Goal: Task Accomplishment & Management: Manage account settings

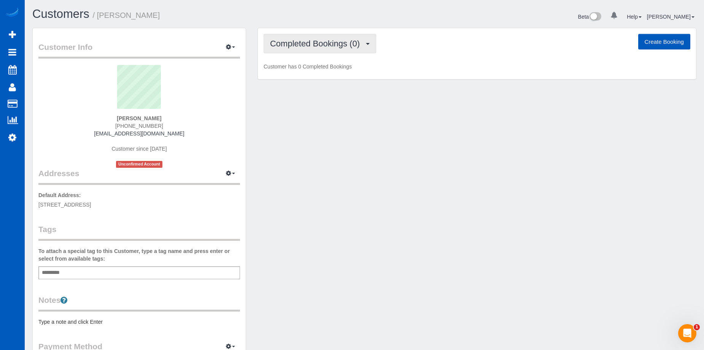
click at [349, 48] on button "Completed Bookings (0)" at bounding box center [319, 43] width 113 height 19
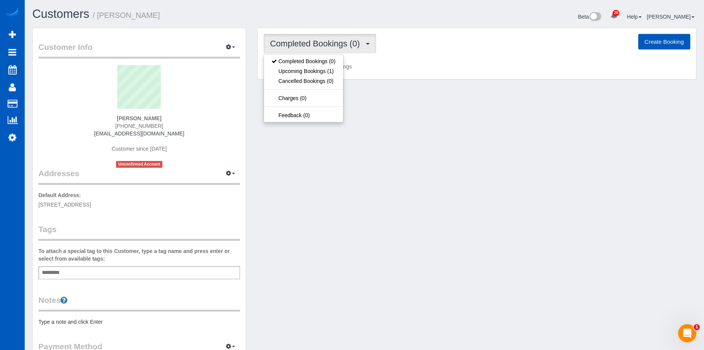
click at [349, 48] on button "Completed Bookings (0)" at bounding box center [319, 43] width 113 height 19
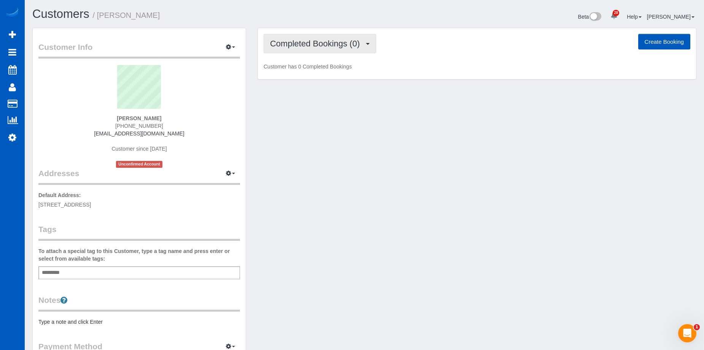
click at [348, 43] on span "Completed Bookings (0)" at bounding box center [317, 44] width 94 height 10
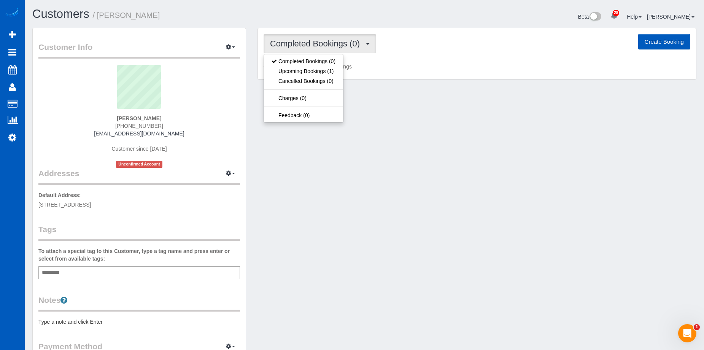
click at [348, 43] on span "Completed Bookings (0)" at bounding box center [317, 44] width 94 height 10
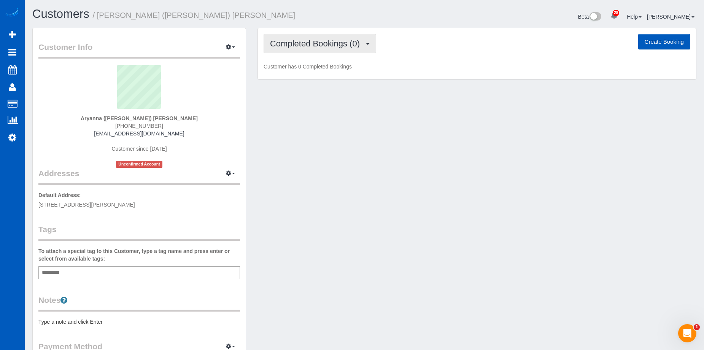
drag, startPoint x: 312, startPoint y: 32, endPoint x: 316, endPoint y: 36, distance: 6.2
click at [312, 32] on div "Completed Bookings (0) Completed Bookings (0) Upcoming Bookings (12) Cancelled …" at bounding box center [477, 53] width 438 height 51
click at [317, 39] on span "Completed Bookings (0)" at bounding box center [317, 44] width 94 height 10
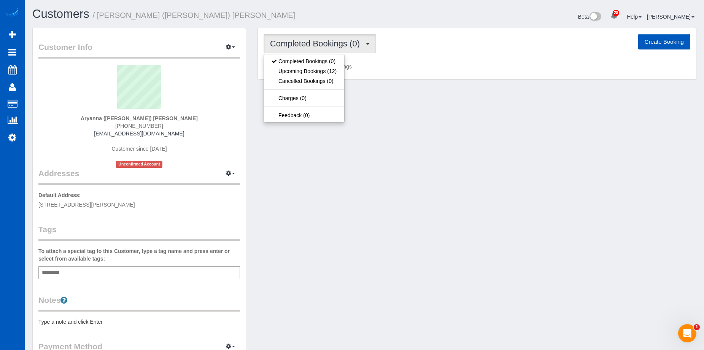
click at [317, 39] on span "Completed Bookings (0)" at bounding box center [317, 44] width 94 height 10
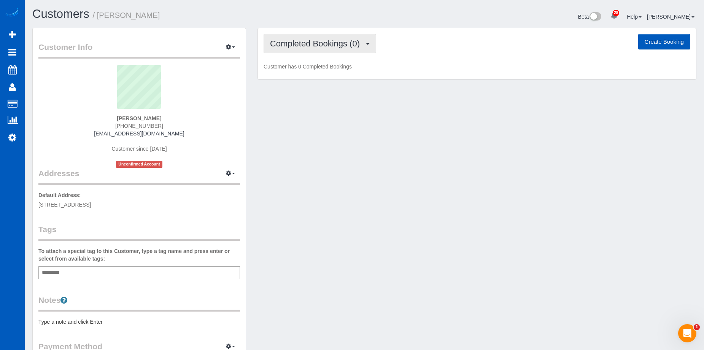
click at [288, 38] on button "Completed Bookings (0)" at bounding box center [319, 43] width 113 height 19
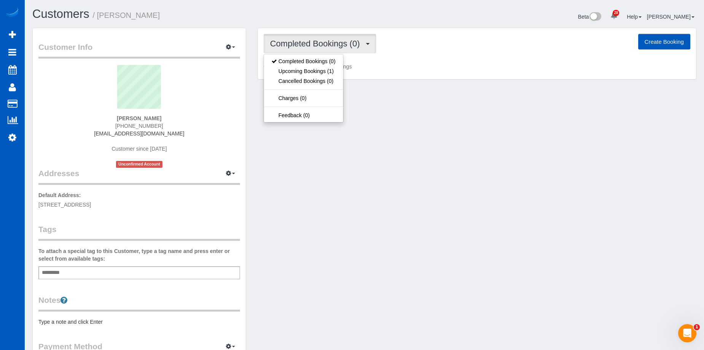
click at [288, 38] on button "Completed Bookings (0)" at bounding box center [319, 43] width 113 height 19
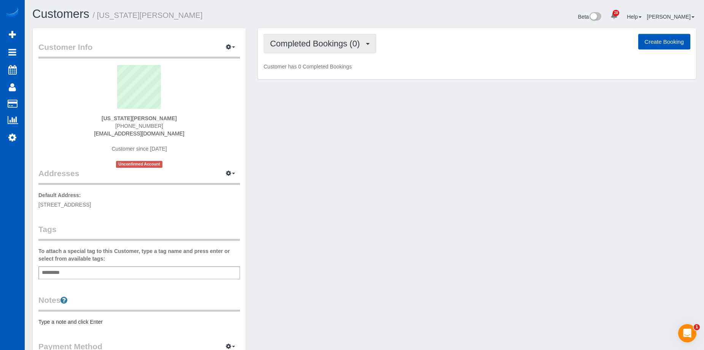
click at [304, 44] on span "Completed Bookings (0)" at bounding box center [317, 44] width 94 height 10
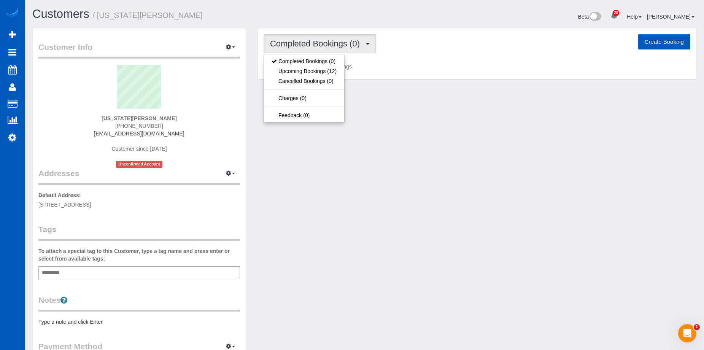
click at [304, 44] on span "Completed Bookings (0)" at bounding box center [317, 44] width 94 height 10
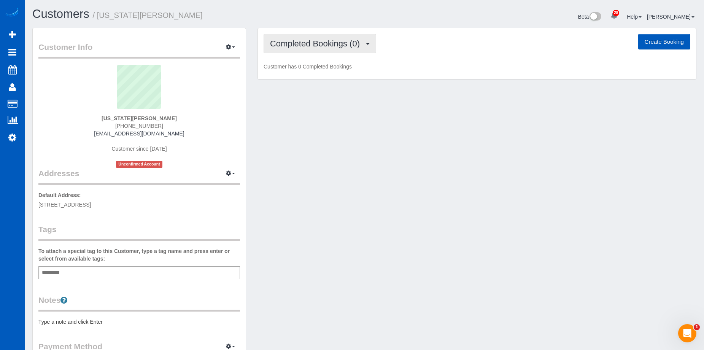
click at [300, 45] on span "Completed Bookings (0)" at bounding box center [317, 44] width 94 height 10
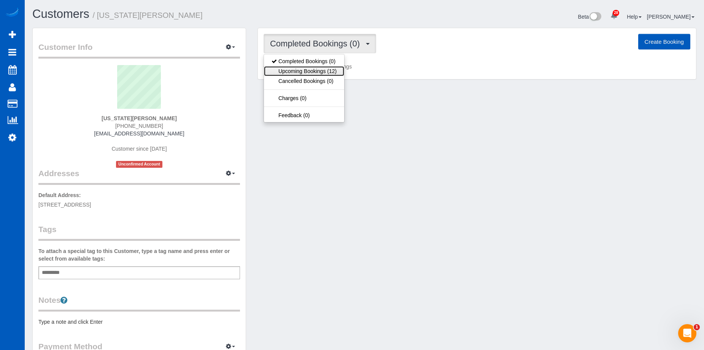
click at [306, 72] on link "Upcoming Bookings (12)" at bounding box center [304, 71] width 80 height 10
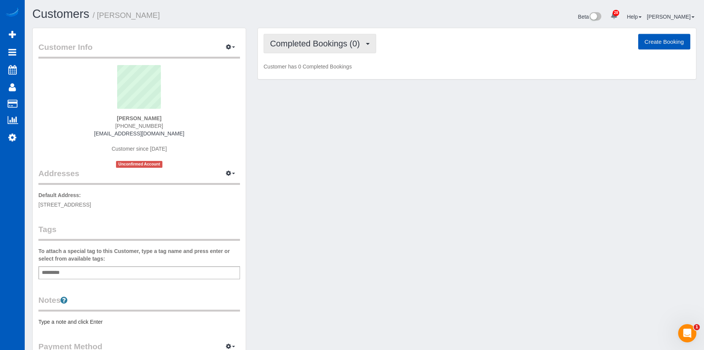
click at [336, 45] on span "Completed Bookings (0)" at bounding box center [317, 44] width 94 height 10
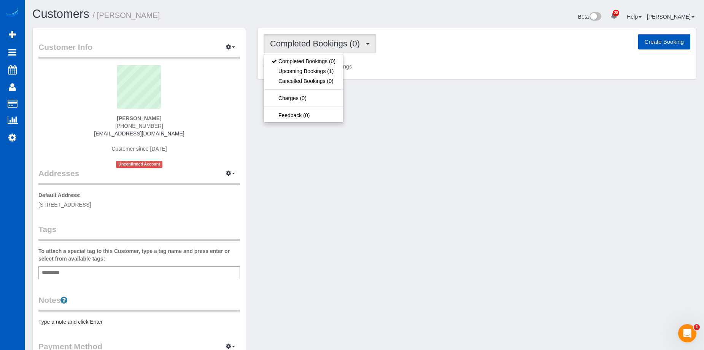
click at [336, 45] on span "Completed Bookings (0)" at bounding box center [317, 44] width 94 height 10
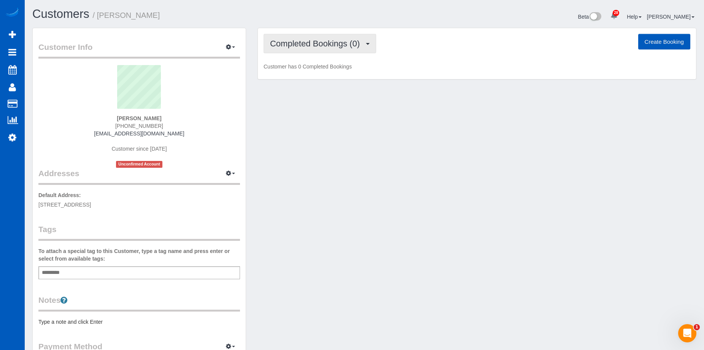
click at [316, 43] on span "Completed Bookings (0)" at bounding box center [317, 44] width 94 height 10
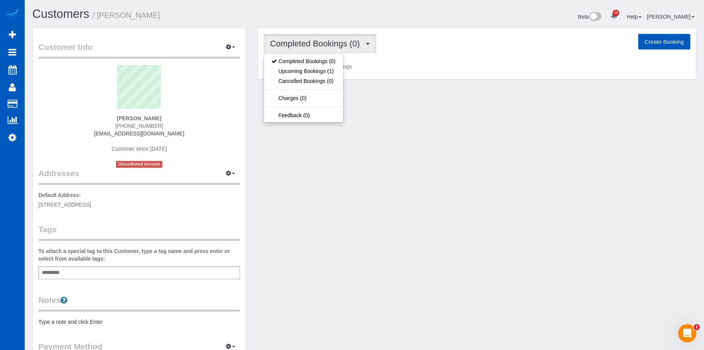
click at [316, 43] on span "Completed Bookings (0)" at bounding box center [317, 44] width 94 height 10
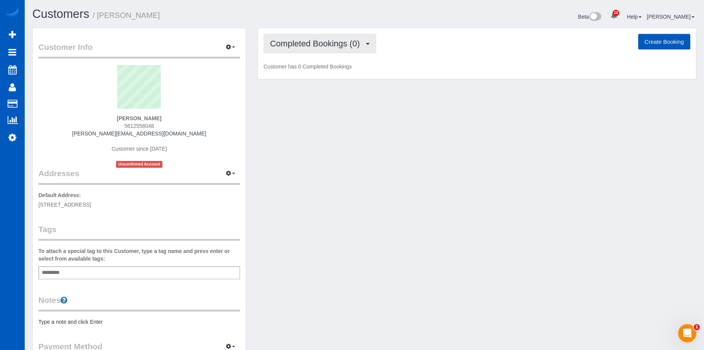
click at [305, 36] on button "Completed Bookings (0)" at bounding box center [319, 43] width 113 height 19
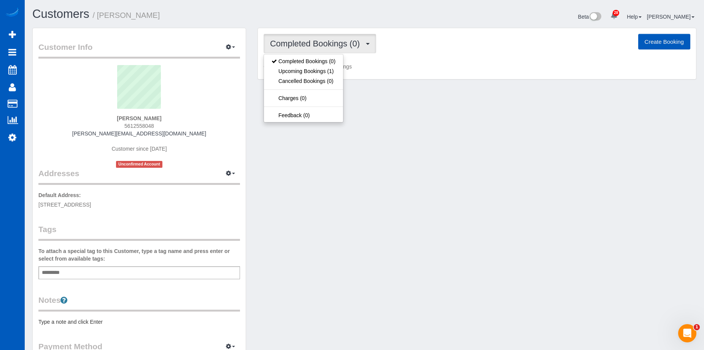
click at [305, 36] on button "Completed Bookings (0)" at bounding box center [319, 43] width 113 height 19
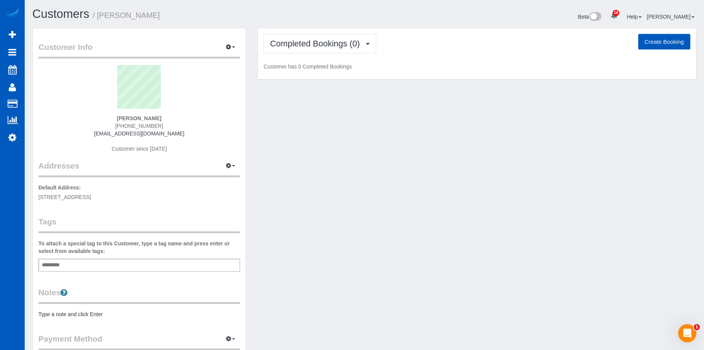
click at [343, 56] on div "Completed Bookings (0) Completed Bookings (0) Upcoming Bookings (11) Cancelled …" at bounding box center [477, 53] width 438 height 51
click at [347, 50] on button "Completed Bookings (0)" at bounding box center [319, 43] width 113 height 19
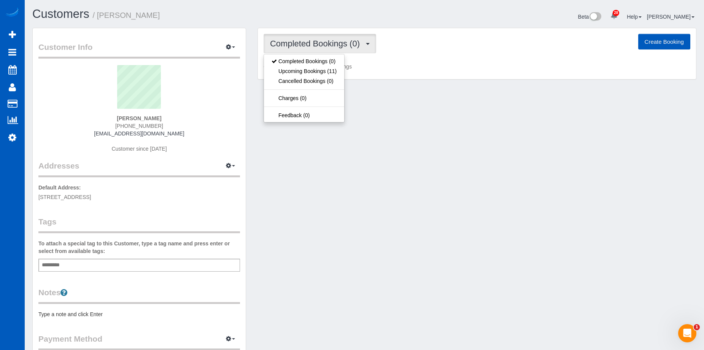
click at [347, 50] on button "Completed Bookings (0)" at bounding box center [319, 43] width 113 height 19
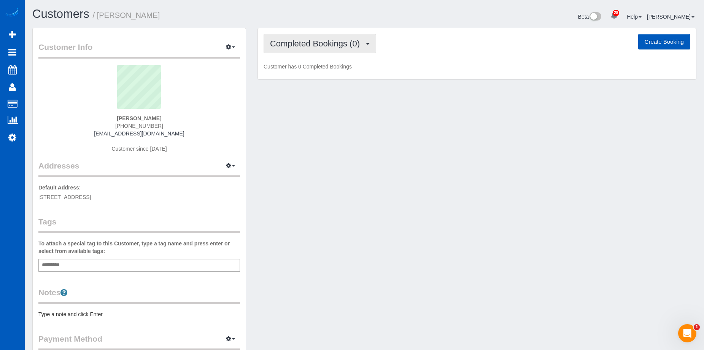
click at [324, 42] on span "Completed Bookings (0)" at bounding box center [317, 44] width 94 height 10
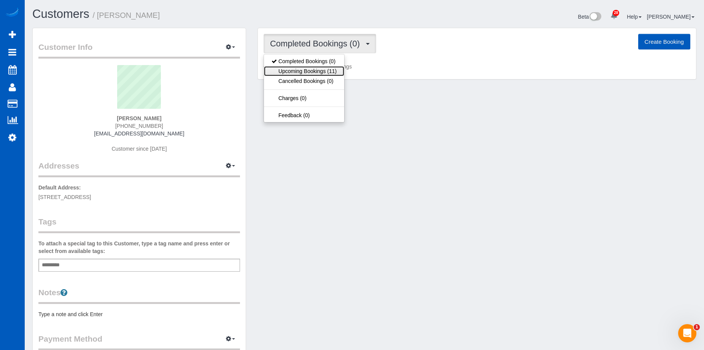
click at [316, 72] on link "Upcoming Bookings (11)" at bounding box center [304, 71] width 80 height 10
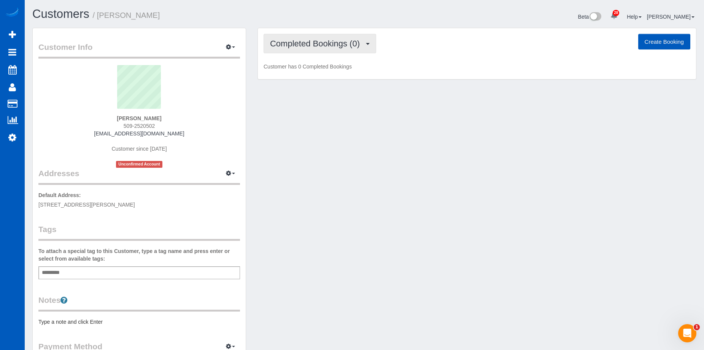
click at [329, 38] on button "Completed Bookings (0)" at bounding box center [319, 43] width 113 height 19
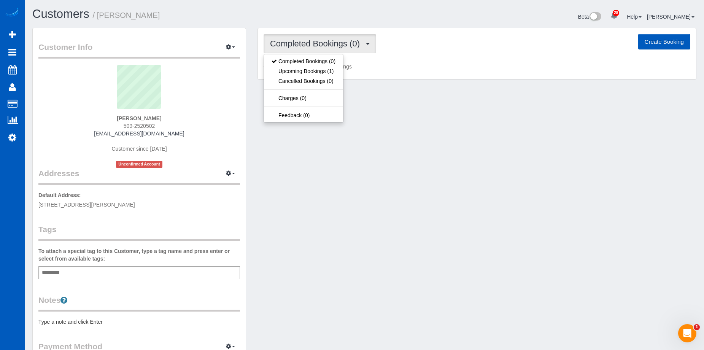
click at [329, 38] on button "Completed Bookings (0)" at bounding box center [319, 43] width 113 height 19
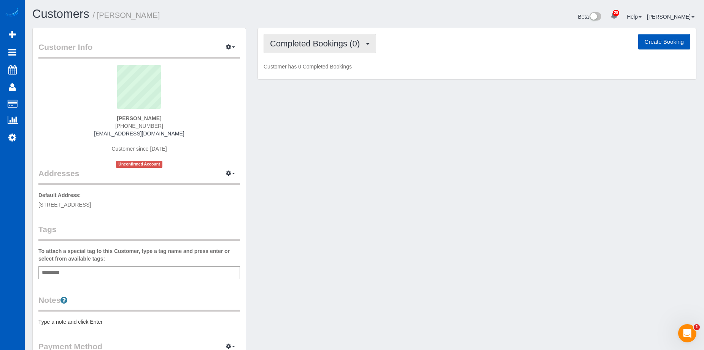
click at [318, 46] on span "Completed Bookings (0)" at bounding box center [317, 44] width 94 height 10
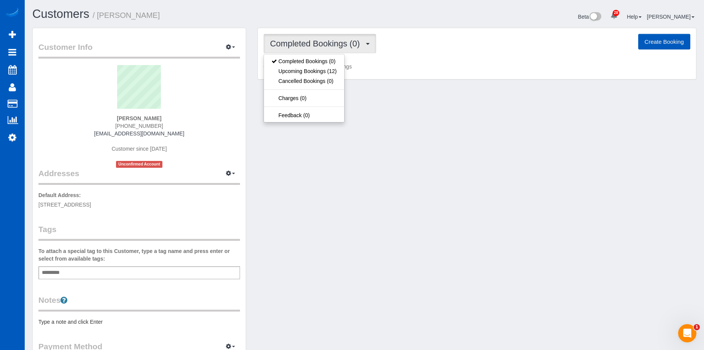
click at [319, 45] on span "Completed Bookings (0)" at bounding box center [317, 44] width 94 height 10
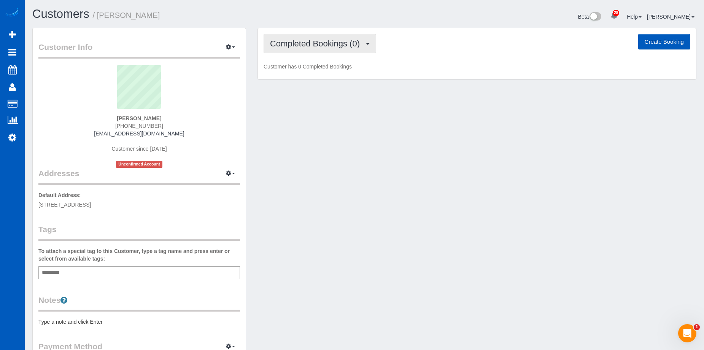
click at [317, 42] on span "Completed Bookings (0)" at bounding box center [317, 44] width 94 height 10
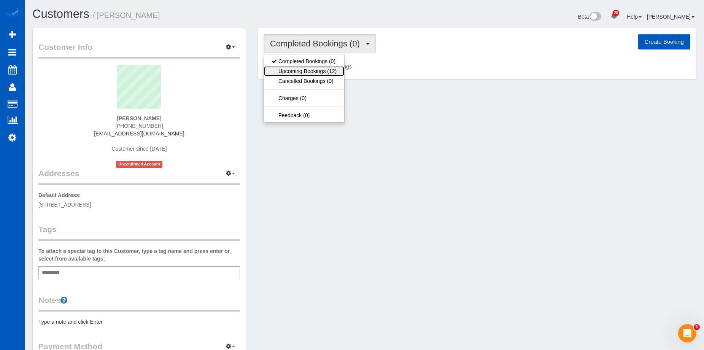
click at [305, 67] on link "Upcoming Bookings (12)" at bounding box center [304, 71] width 80 height 10
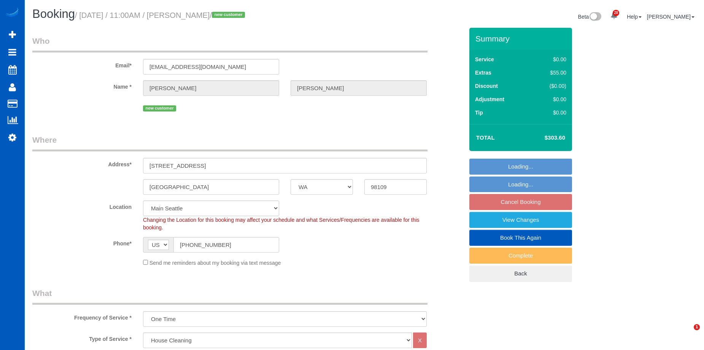
select select "WA"
select select "199"
select select "spot1"
select select "1001"
select select "3"
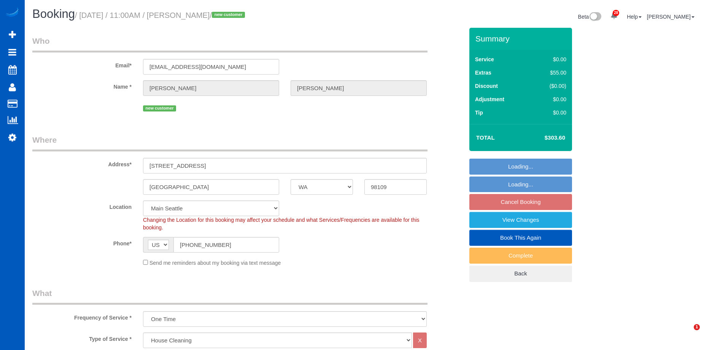
select select "2"
select select "WA"
select select "199"
select select "spot1"
select select "1001"
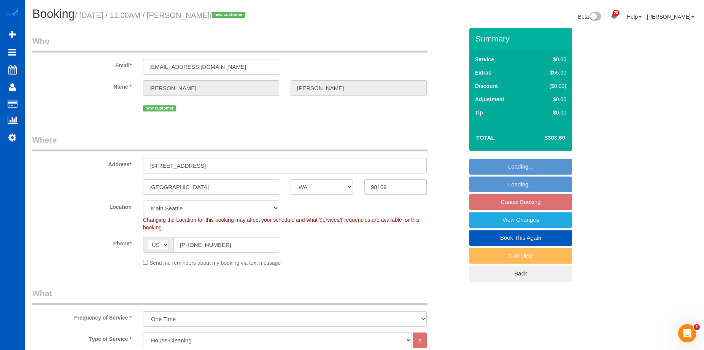
select select "3"
select select "2"
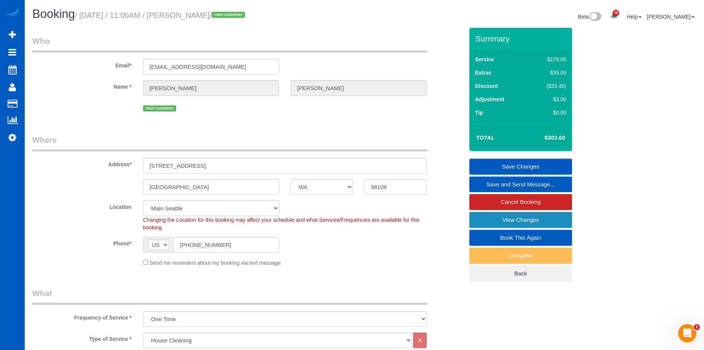
click at [508, 215] on link "View Changes" at bounding box center [520, 220] width 103 height 16
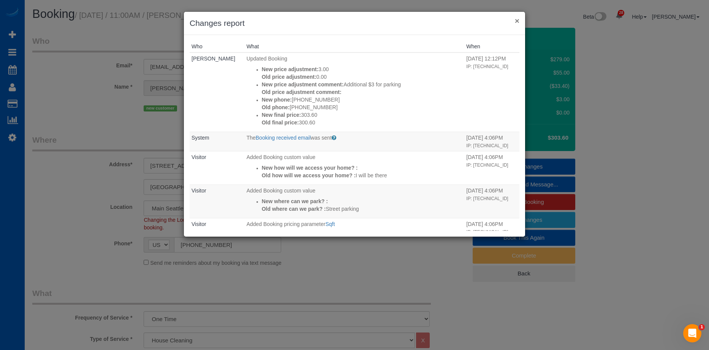
click at [518, 19] on button "×" at bounding box center [517, 21] width 5 height 8
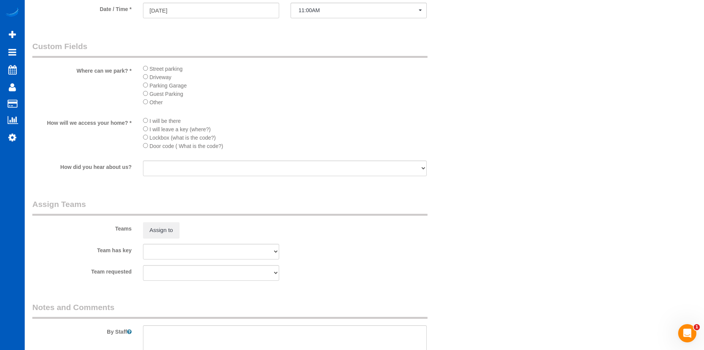
scroll to position [912, 0]
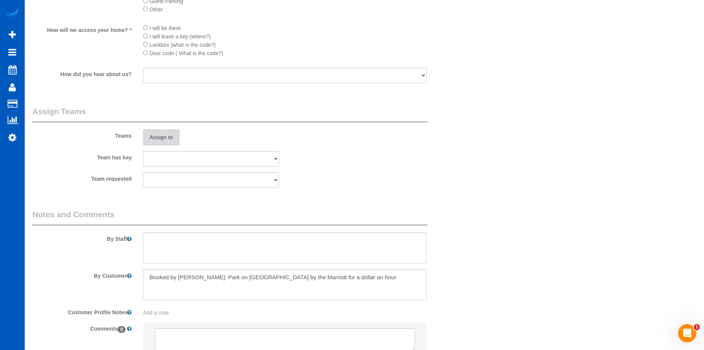
click at [173, 136] on button "Assign to" at bounding box center [161, 137] width 36 height 16
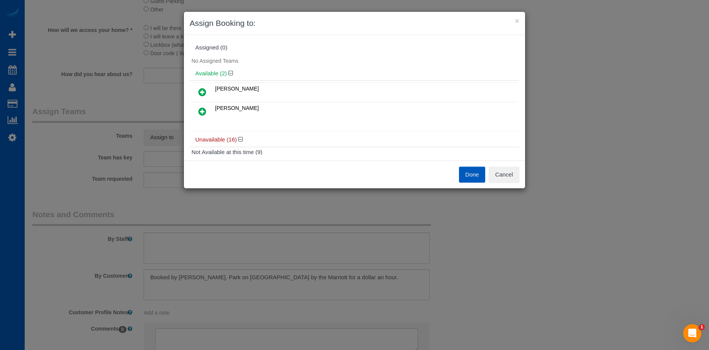
click at [201, 90] on icon at bounding box center [202, 91] width 8 height 9
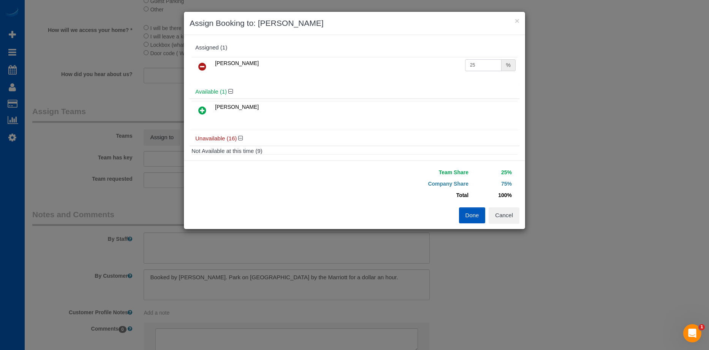
click at [474, 65] on input "25" at bounding box center [483, 65] width 36 height 12
drag, startPoint x: 478, startPoint y: 63, endPoint x: 439, endPoint y: 68, distance: 38.8
click at [439, 68] on tr "Irina Shamrai 25 %" at bounding box center [355, 66] width 326 height 19
type input "50"
click at [465, 217] on button "Done" at bounding box center [472, 215] width 27 height 16
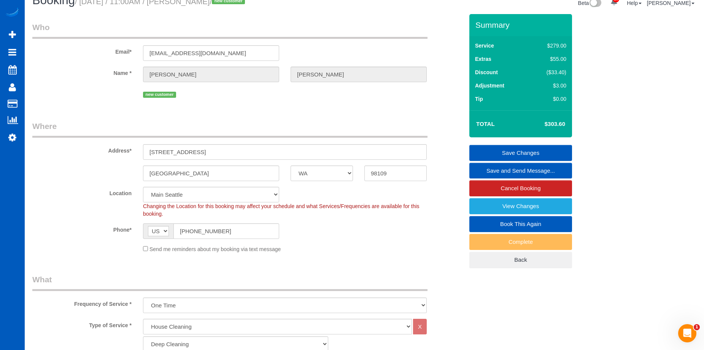
scroll to position [0, 0]
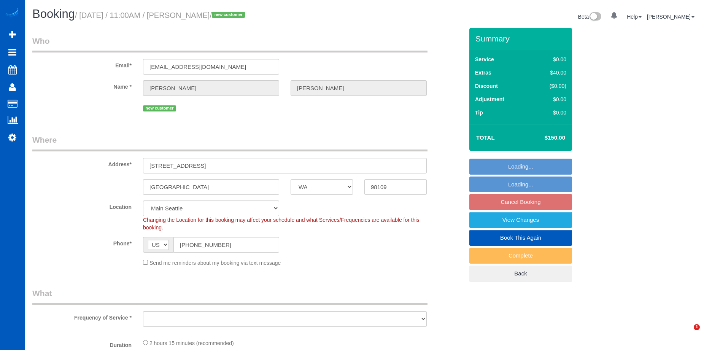
select select "WA"
select select "object:918"
select select "spot2"
select select "object:1165"
select select "199"
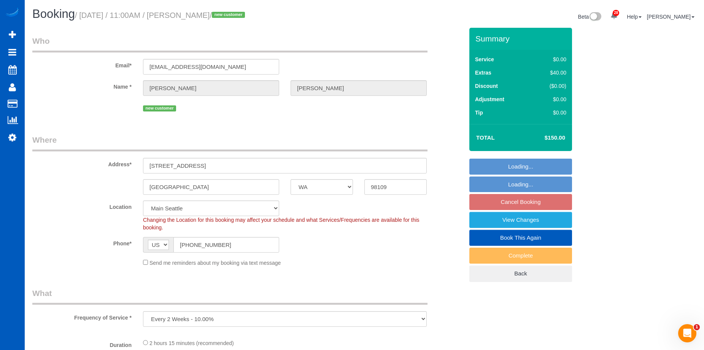
select select "1001"
select select "3"
select select "2"
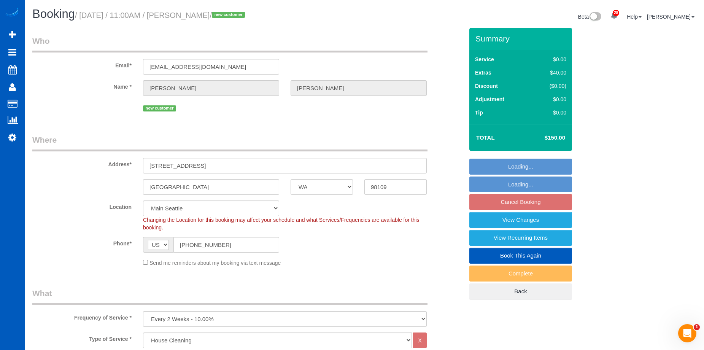
select select "1001"
select select "3"
select select "2"
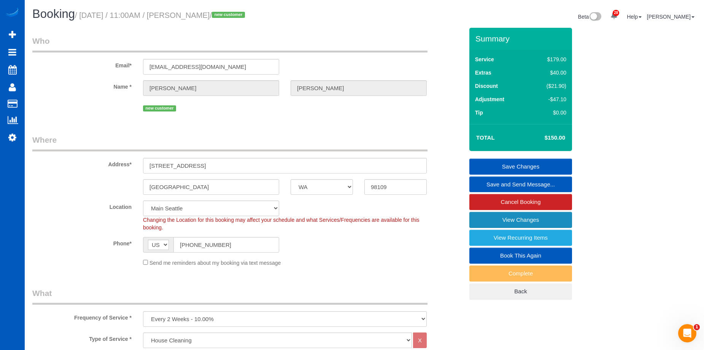
click at [485, 219] on link "View Changes" at bounding box center [520, 220] width 103 height 16
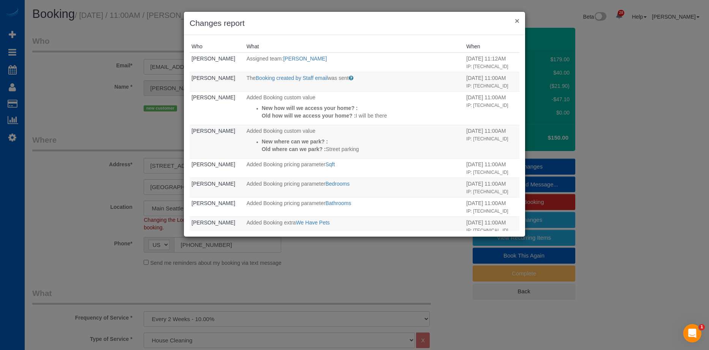
click at [518, 19] on button "×" at bounding box center [517, 21] width 5 height 8
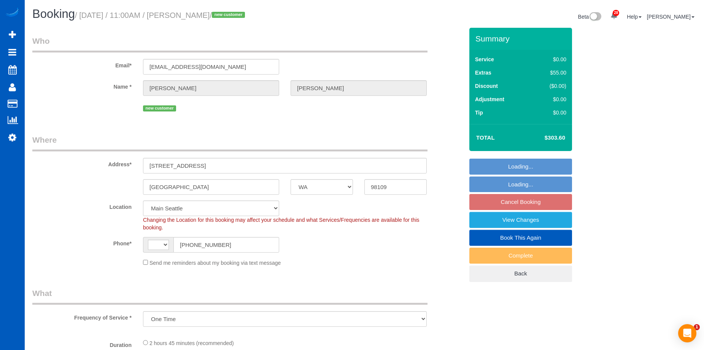
select select "WA"
select select "object:670"
select select "string:[GEOGRAPHIC_DATA]"
select select "199"
select select "1001"
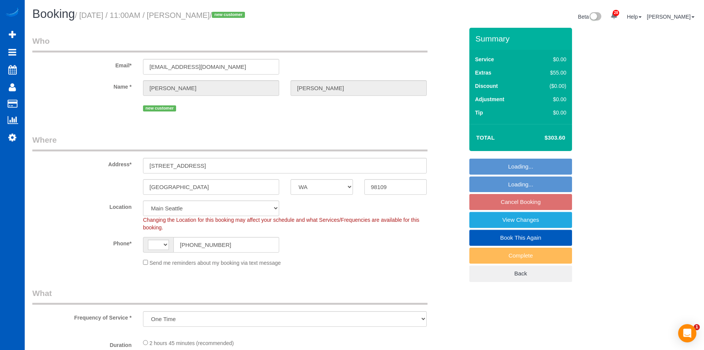
select select "3"
select select "2"
select select "spot1"
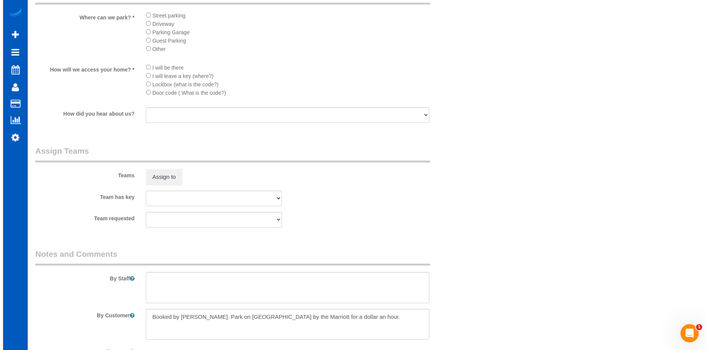
scroll to position [874, 0]
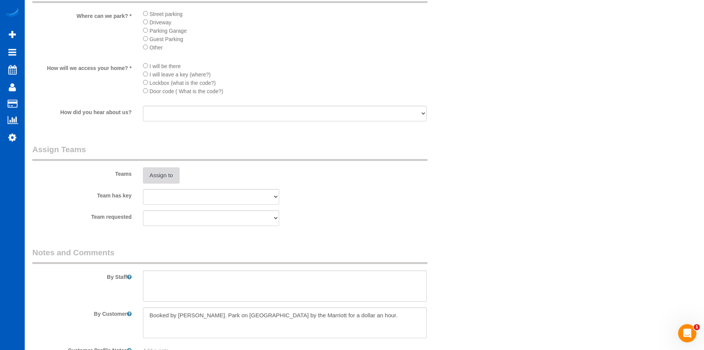
click at [161, 170] on button "Assign to" at bounding box center [161, 175] width 36 height 16
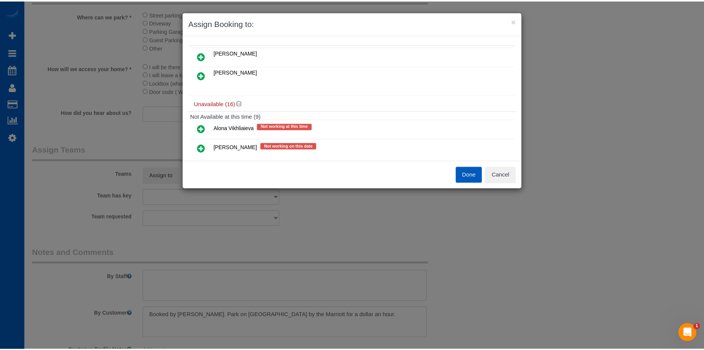
scroll to position [0, 0]
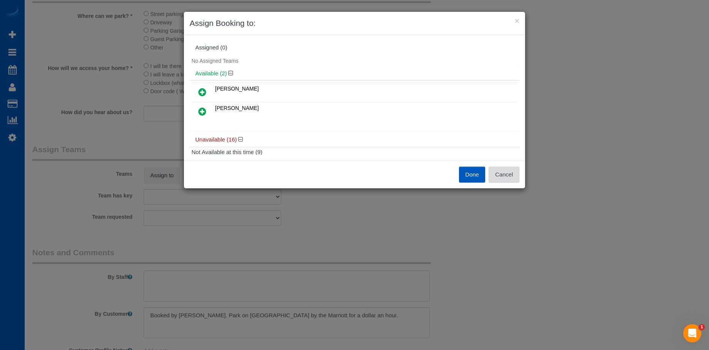
click at [508, 172] on button "Cancel" at bounding box center [504, 175] width 31 height 16
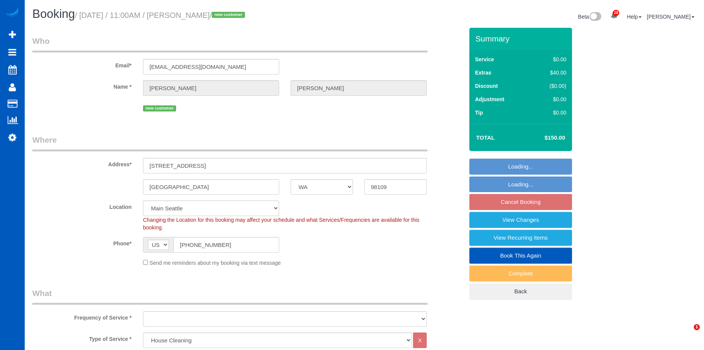
select select "WA"
select select "199"
select select "1001"
select select "3"
select select "2"
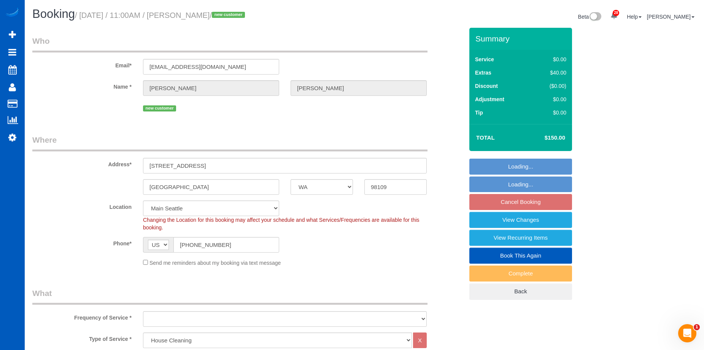
select select "spot2"
select select "object:1160"
select select "1001"
select select "3"
select select "2"
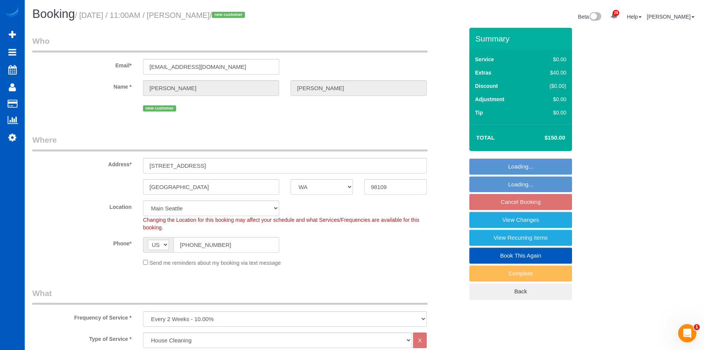
select select "object:1249"
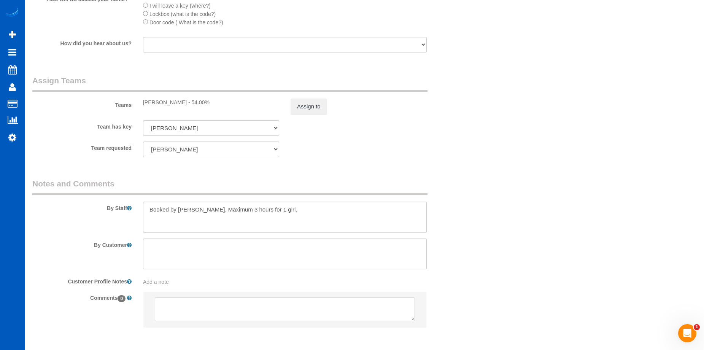
scroll to position [950, 0]
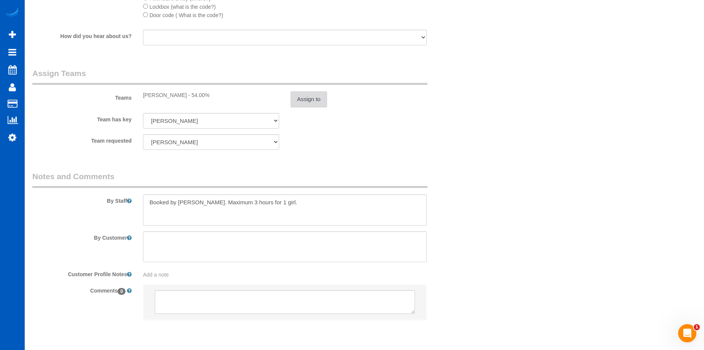
click at [308, 100] on button "Assign to" at bounding box center [308, 99] width 36 height 16
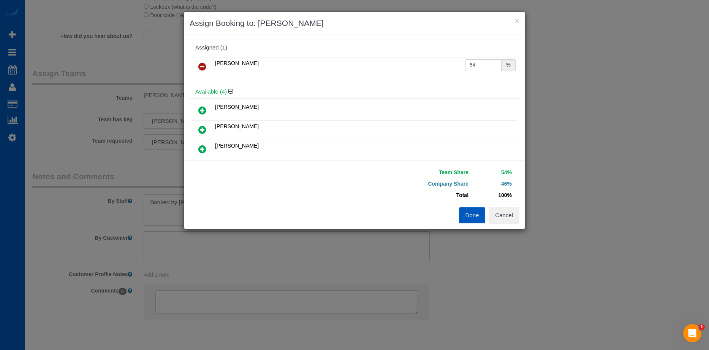
click at [200, 65] on icon at bounding box center [202, 66] width 8 height 9
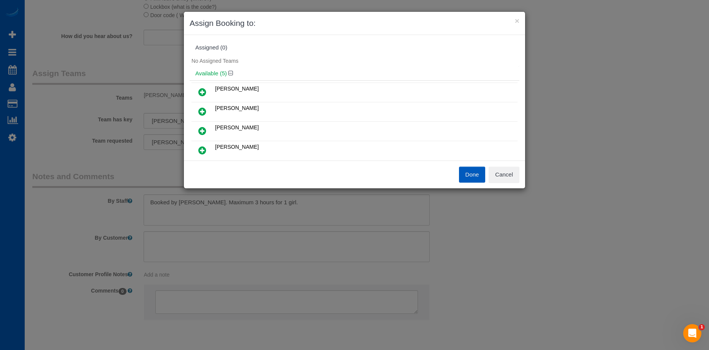
click at [474, 174] on button "Done" at bounding box center [472, 175] width 27 height 16
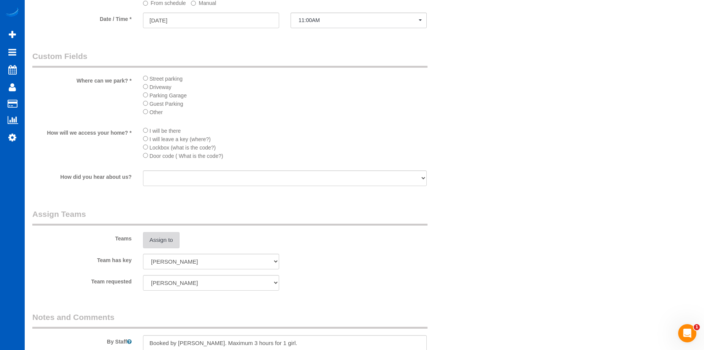
scroll to position [912, 0]
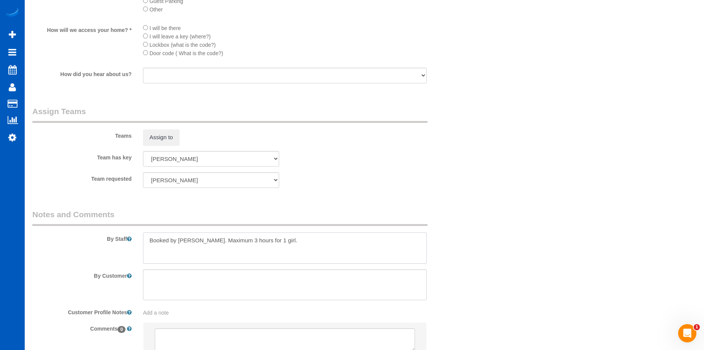
click at [344, 238] on textarea at bounding box center [285, 247] width 284 height 31
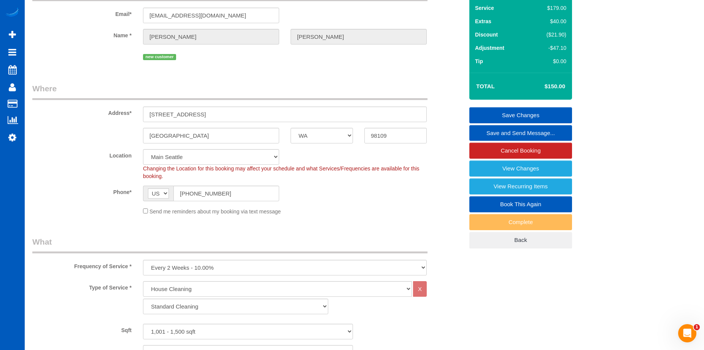
scroll to position [38, 0]
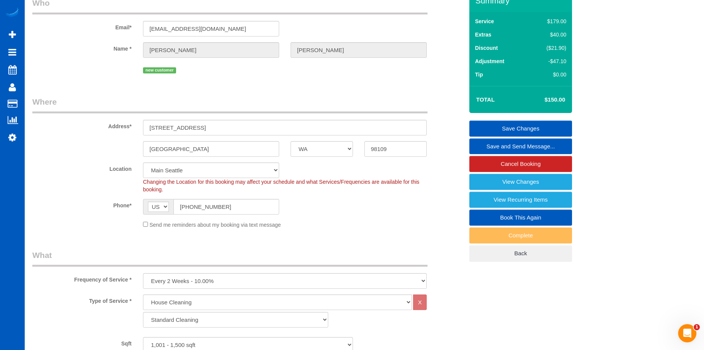
type textarea "Booked by [PERSON_NAME]. Maximum 3 hours for 1 girl. $1 per hour for parking."
click at [484, 123] on link "Save Changes" at bounding box center [520, 129] width 103 height 16
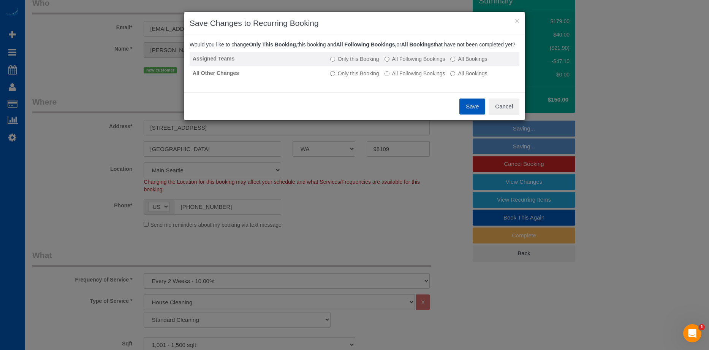
click at [416, 63] on label "All Following Bookings" at bounding box center [415, 59] width 61 height 8
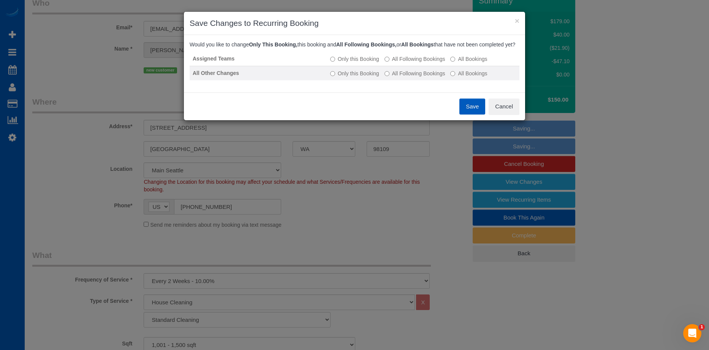
click at [412, 77] on label "All Following Bookings" at bounding box center [415, 74] width 61 height 8
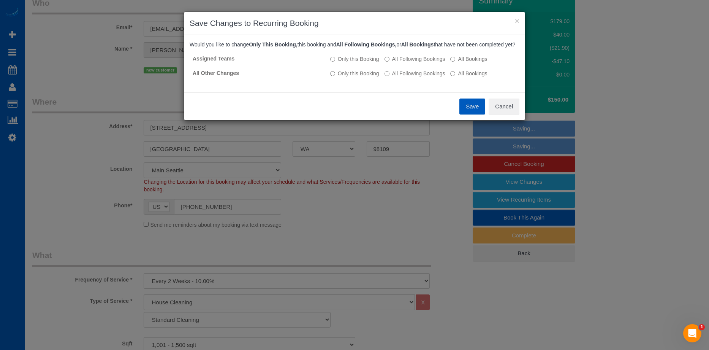
click at [468, 108] on button "Save" at bounding box center [473, 106] width 26 height 16
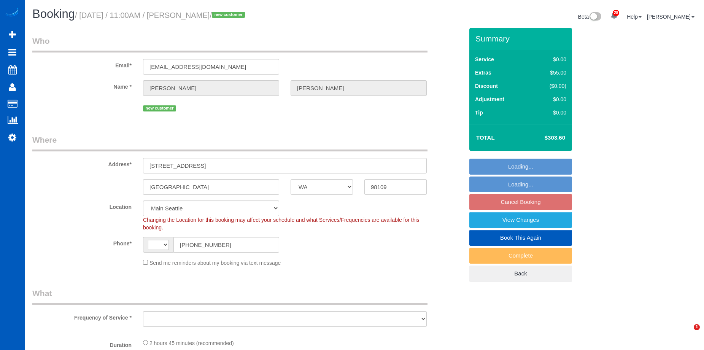
select select "WA"
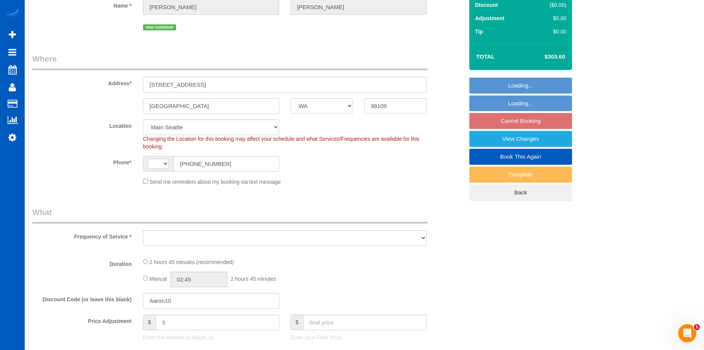
select select "string:[GEOGRAPHIC_DATA]"
select select "object:912"
select select "spot1"
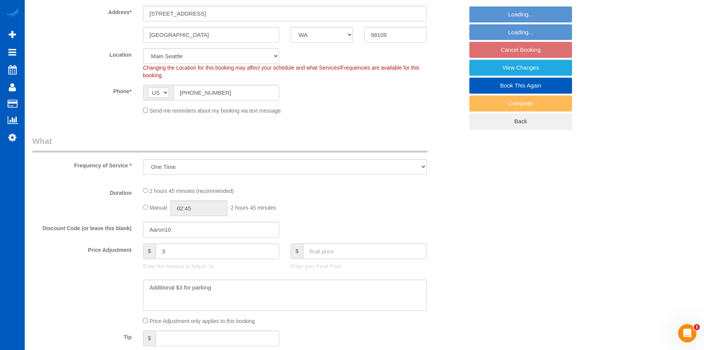
select select "object:1241"
select select "199"
select select "1001"
select select "3"
select select "2"
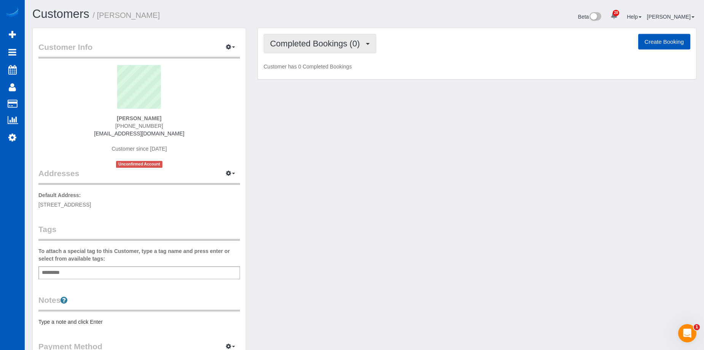
click at [326, 45] on span "Completed Bookings (0)" at bounding box center [317, 44] width 94 height 10
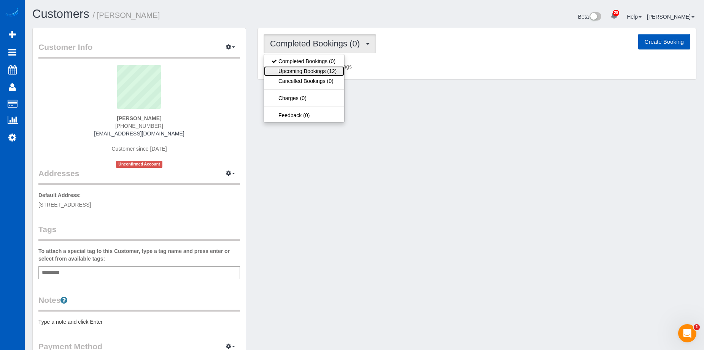
click at [329, 73] on link "Upcoming Bookings (12)" at bounding box center [304, 71] width 80 height 10
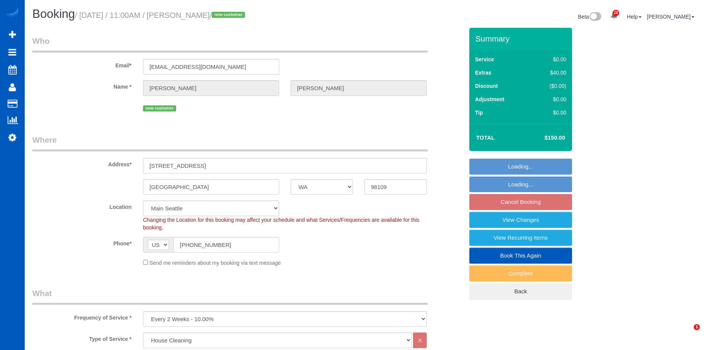
select select "WA"
select select "199"
select select "1001"
select select "3"
select select "2"
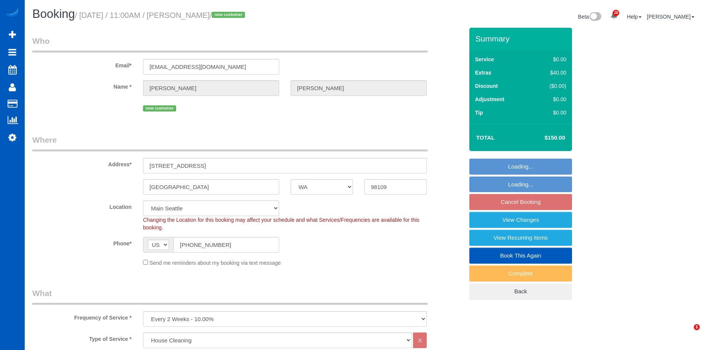
select select "spot2"
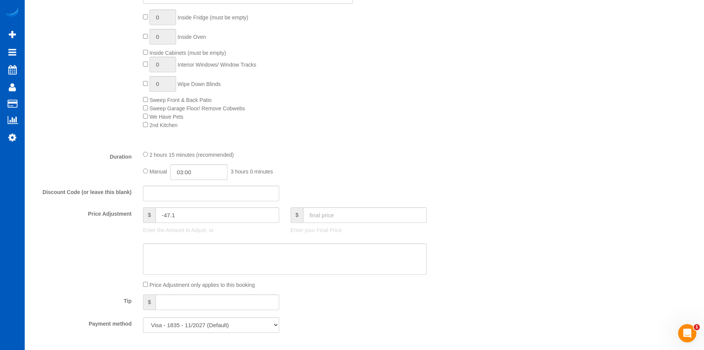
scroll to position [532, 0]
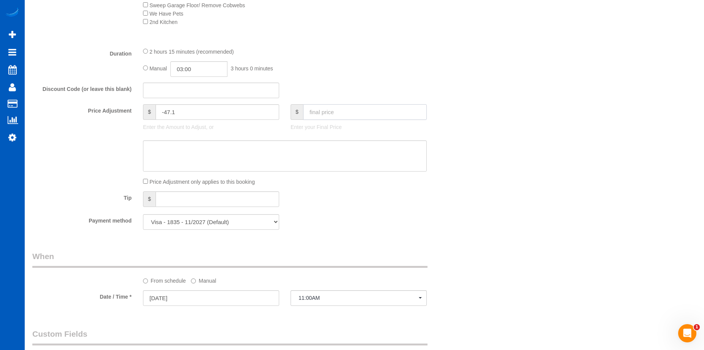
click at [347, 105] on input "text" at bounding box center [365, 112] width 124 height 16
type input "153"
click at [284, 156] on textarea at bounding box center [285, 155] width 284 height 31
type textarea "1"
type input "-44.1"
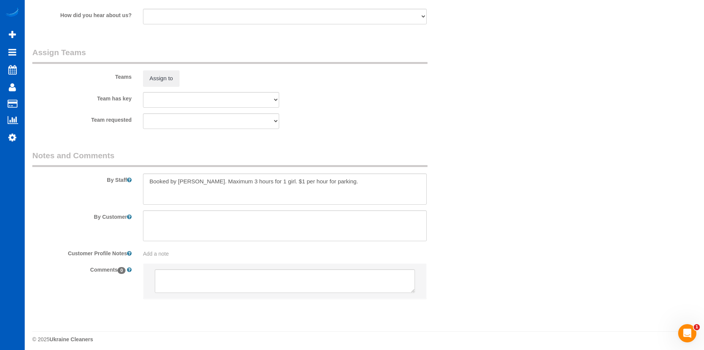
scroll to position [976, 0]
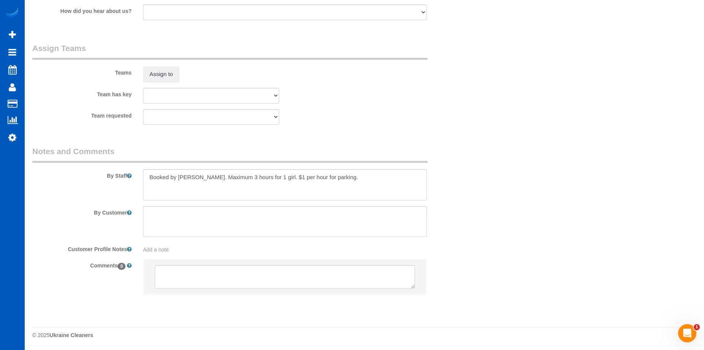
type textarea "$150 (3 hrs, 1 girl) + $3 parking (3 hrs parking)"
click at [357, 174] on textarea at bounding box center [285, 184] width 284 height 31
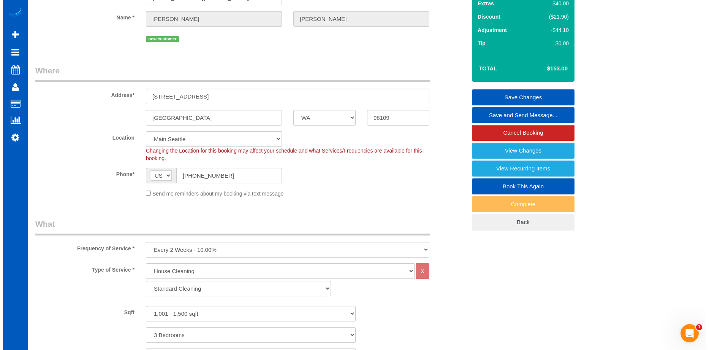
scroll to position [0, 0]
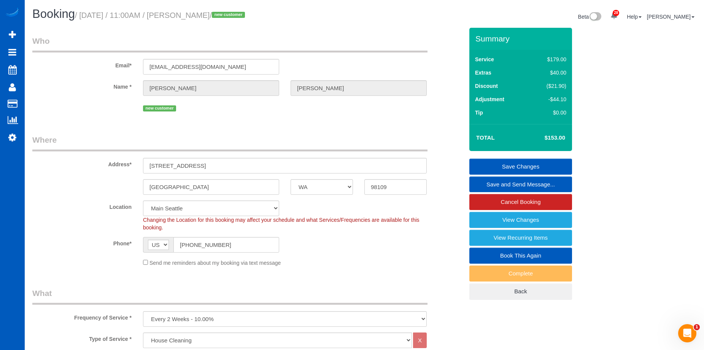
type textarea "Booked by Aaron. Maximum 3 hours for 1 girl. $1 per hour for parking (+$3 to to…"
click at [494, 160] on link "Save Changes" at bounding box center [520, 167] width 103 height 16
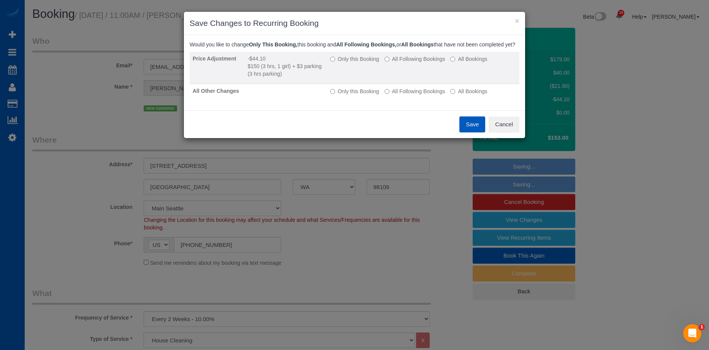
click at [411, 63] on label "All Following Bookings" at bounding box center [415, 59] width 61 height 8
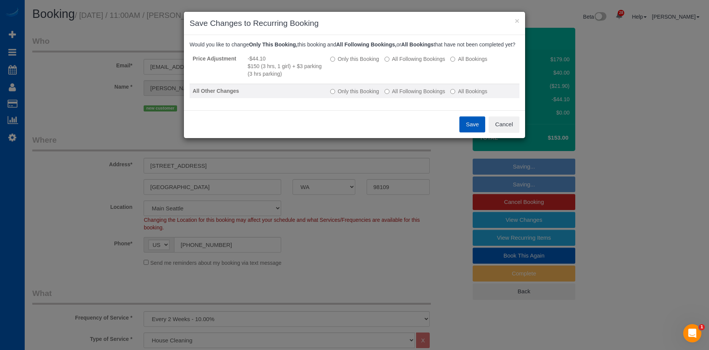
click at [407, 95] on label "All Following Bookings" at bounding box center [415, 91] width 61 height 8
click at [472, 132] on button "Save" at bounding box center [473, 124] width 26 height 16
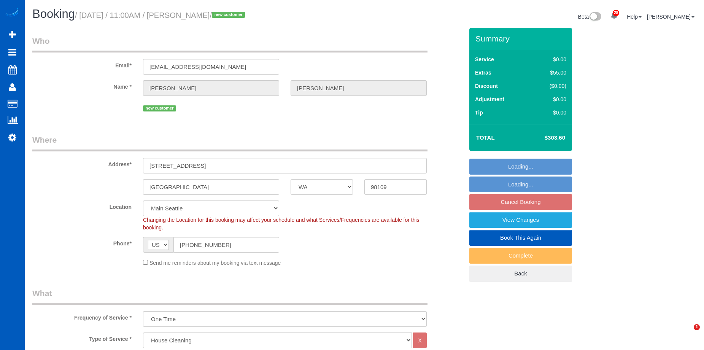
select select "WA"
select select "199"
select select "spot1"
select select "object:1061"
select select "1001"
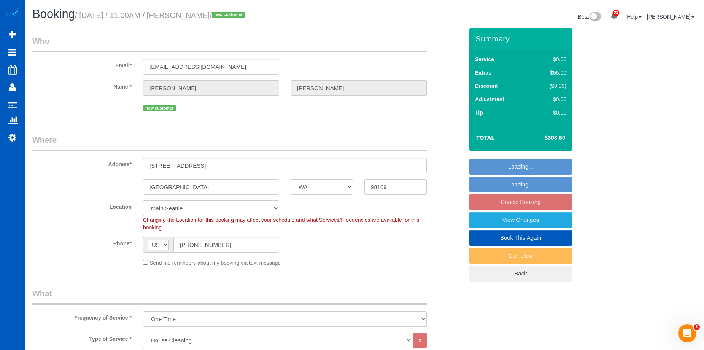
select select "3"
select select "2"
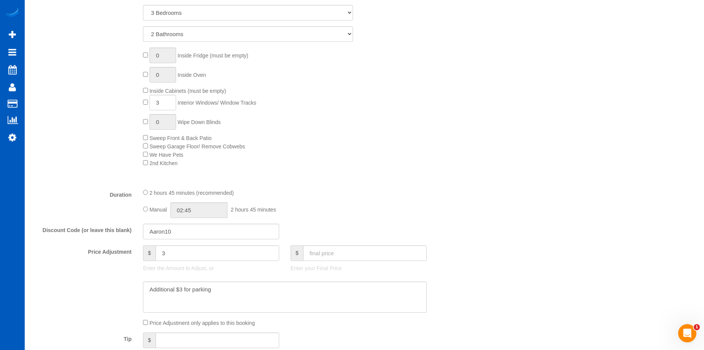
scroll to position [494, 0]
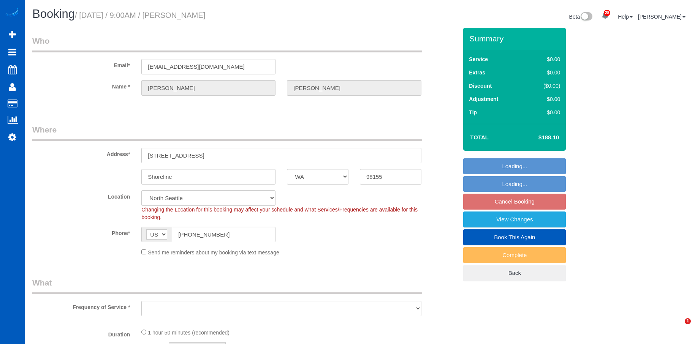
select select "WA"
select select "object:909"
select select "199"
select select "object:1183"
select select "1501"
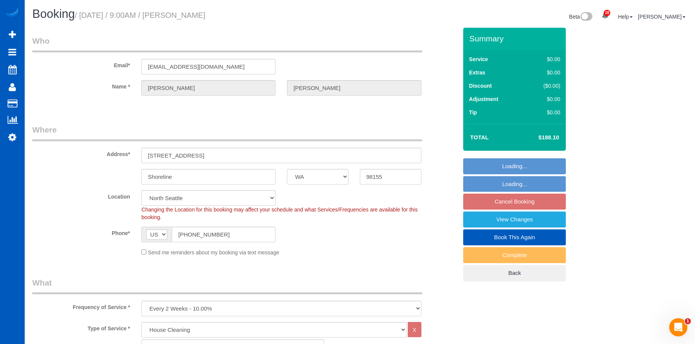
select select "3"
select select "2"
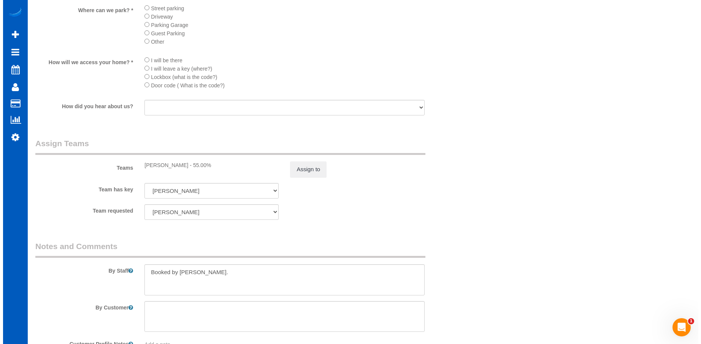
scroll to position [912, 0]
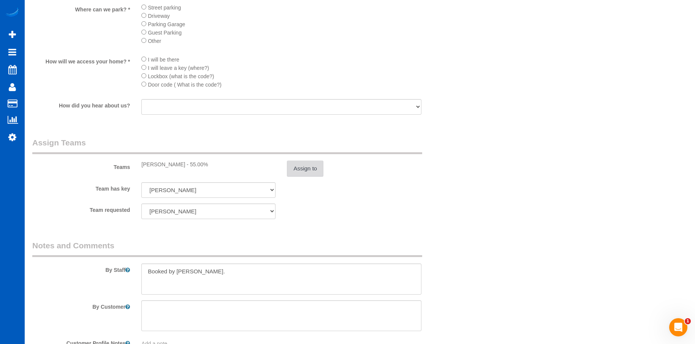
click at [313, 171] on button "Assign to" at bounding box center [305, 169] width 36 height 16
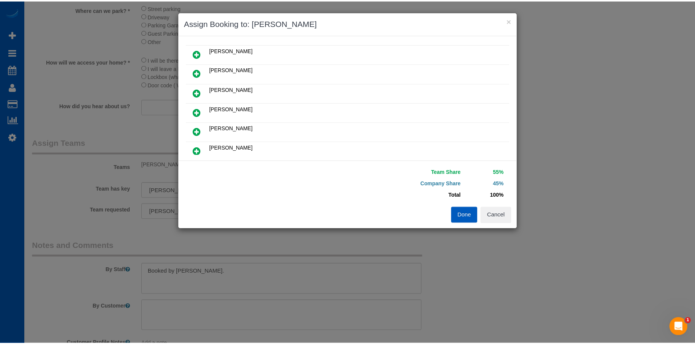
scroll to position [38, 0]
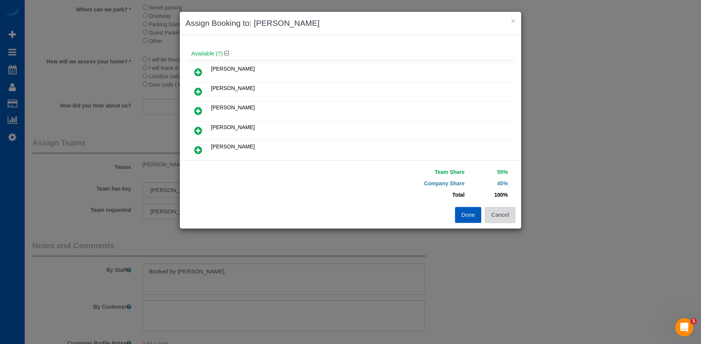
click at [506, 213] on button "Cancel" at bounding box center [500, 215] width 31 height 16
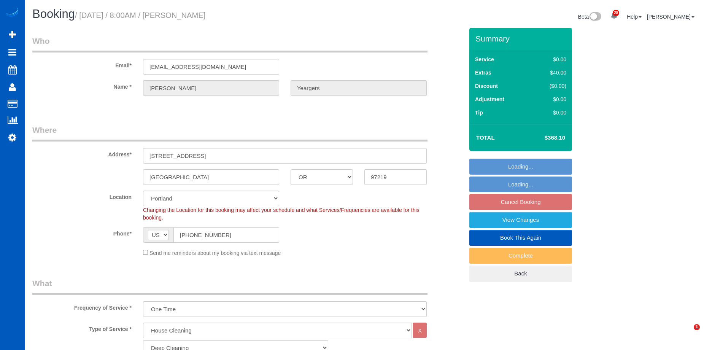
select select "OR"
select select "199"
select select "string:fspay-701d7790-7ff8-4988-aed8-ad919ba0572c"
select select "spot1"
select select "2001"
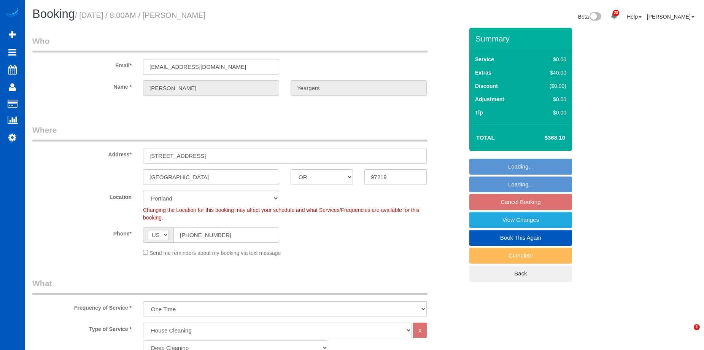
select select "4"
select select "3"
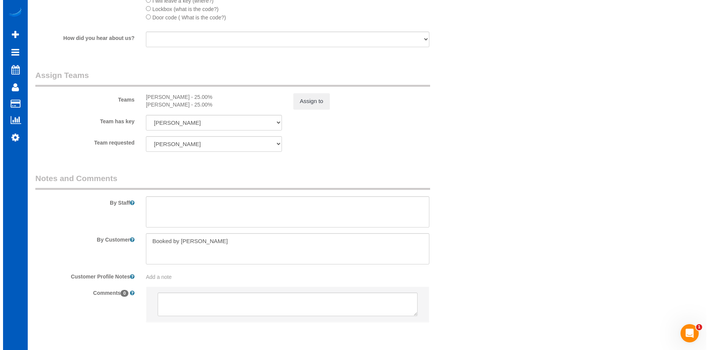
scroll to position [950, 0]
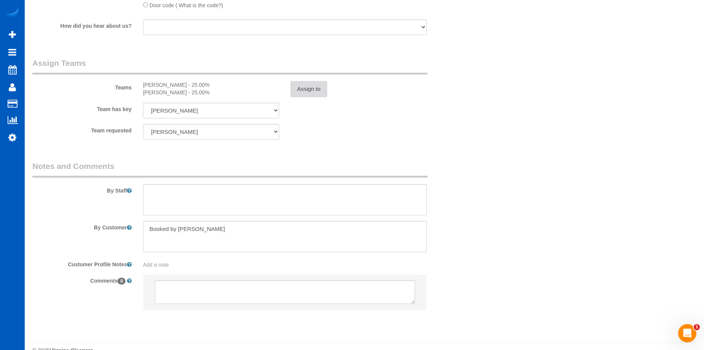
click at [314, 92] on button "Assign to" at bounding box center [308, 89] width 36 height 16
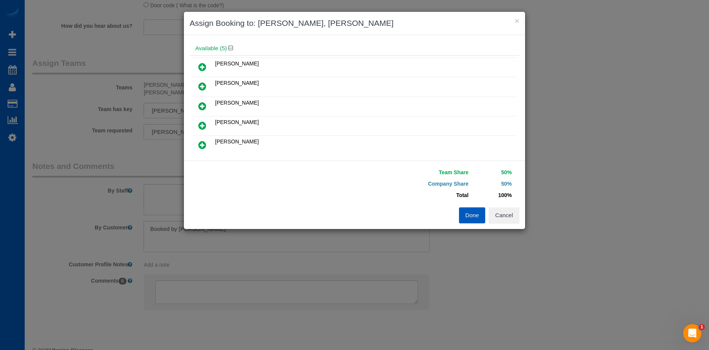
scroll to position [76, 0]
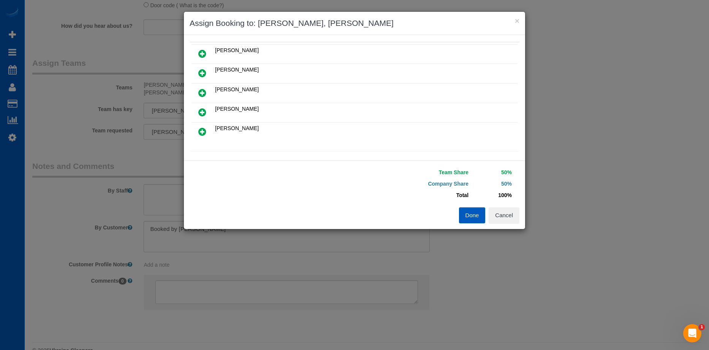
click at [206, 113] on icon at bounding box center [202, 112] width 8 height 9
click at [199, 113] on icon at bounding box center [202, 112] width 8 height 9
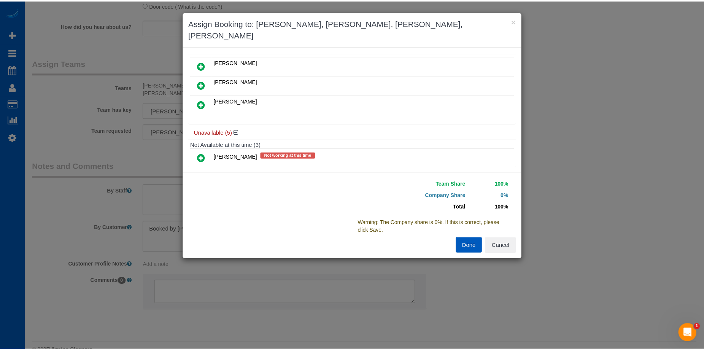
scroll to position [0, 0]
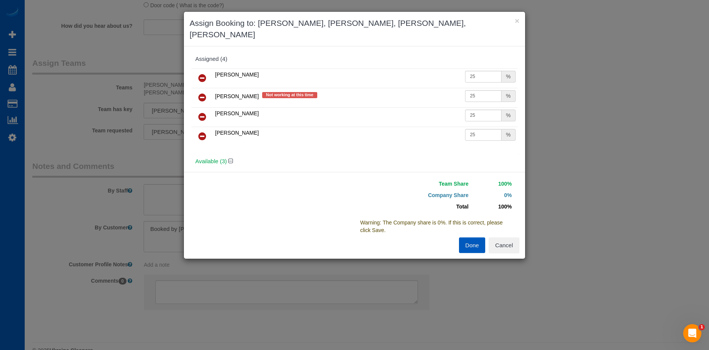
click at [206, 77] on link at bounding box center [203, 78] width 18 height 15
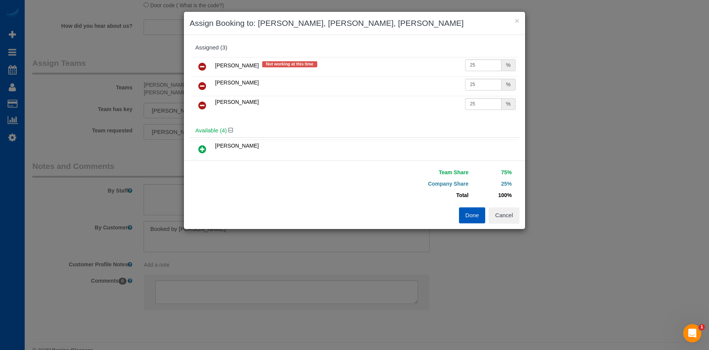
click at [202, 65] on icon at bounding box center [202, 66] width 8 height 9
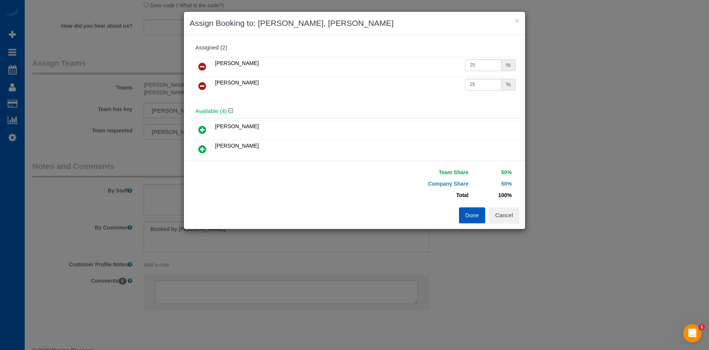
click at [473, 214] on button "Done" at bounding box center [472, 215] width 27 height 16
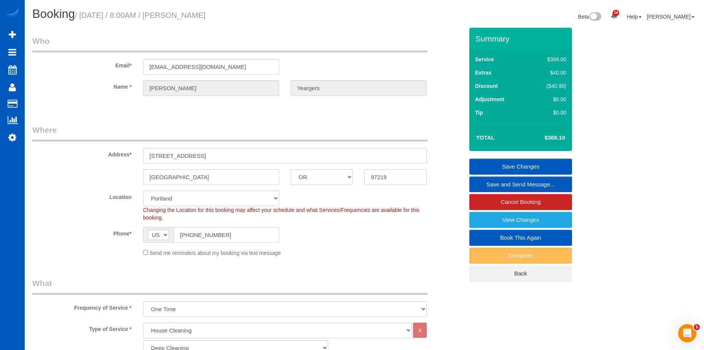
click at [504, 165] on link "Save Changes" at bounding box center [520, 167] width 103 height 16
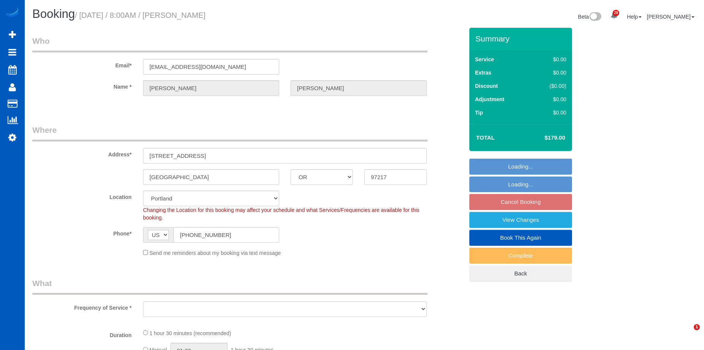
select select "OR"
select select "object:1124"
select select "spot1"
select select "199"
select select "1001"
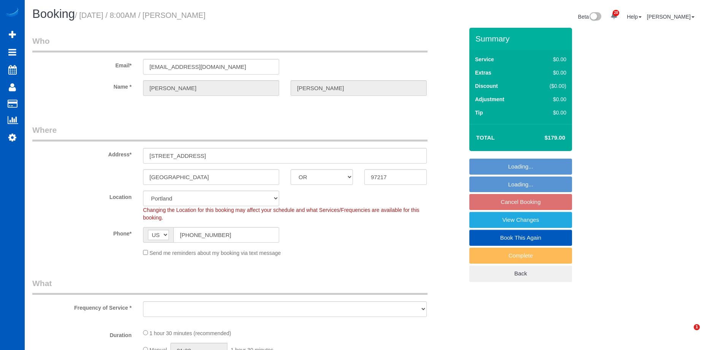
select select "2"
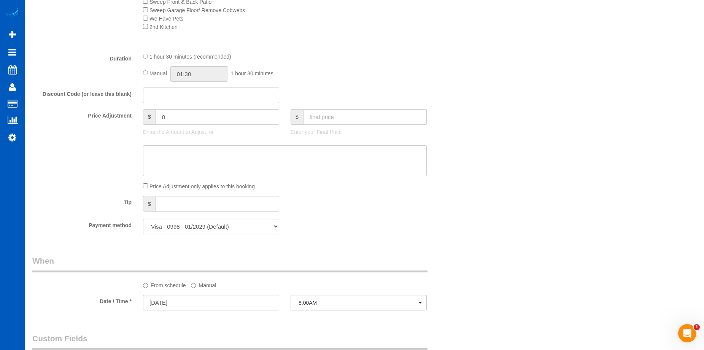
scroll to position [412, 0]
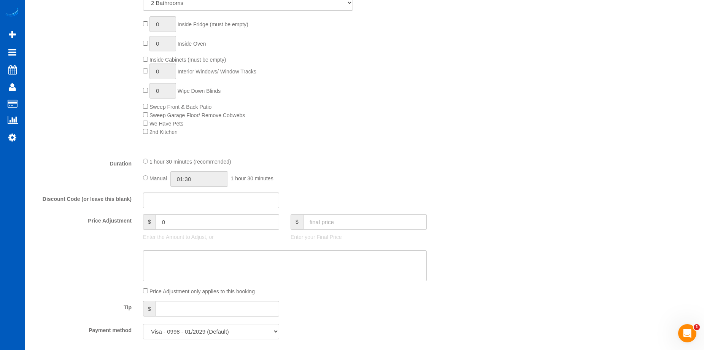
click at [141, 176] on div "1 hour 30 minutes (recommended) Manual 01:30 1 hour 30 minutes" at bounding box center [284, 172] width 295 height 30
click at [184, 177] on input "01:30" at bounding box center [198, 179] width 57 height 16
type input "04:00"
click at [185, 216] on li "04:00" at bounding box center [190, 213] width 34 height 10
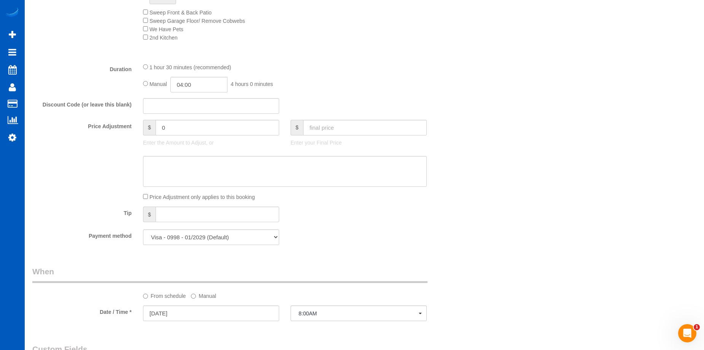
select select "spot20"
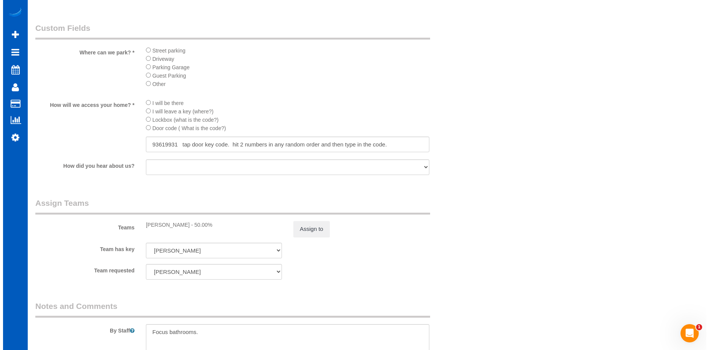
scroll to position [831, 0]
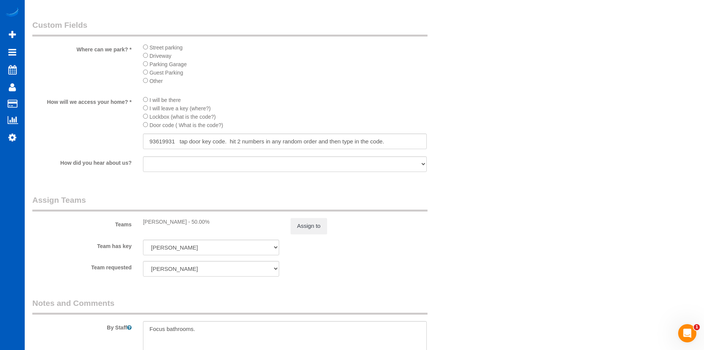
click at [311, 236] on sui-booking-teams "Teams Olga Shaposhnikova - 50.00% Assign to Team has key Olga Shaposhnikova Alo…" at bounding box center [247, 235] width 431 height 82
click at [317, 227] on button "Assign to" at bounding box center [308, 226] width 36 height 16
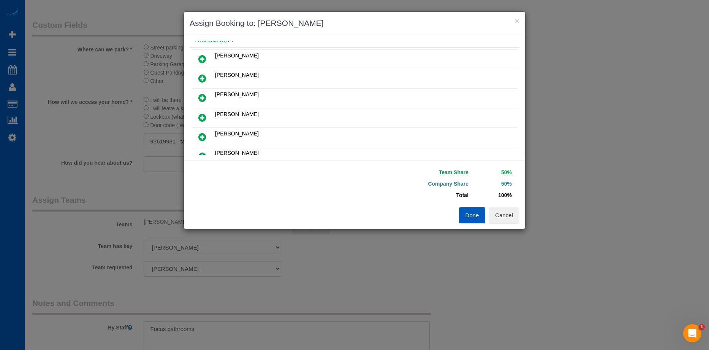
scroll to position [38, 0]
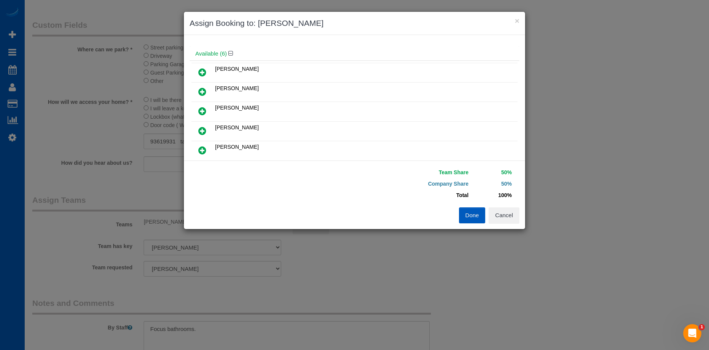
click at [203, 127] on icon at bounding box center [202, 130] width 8 height 9
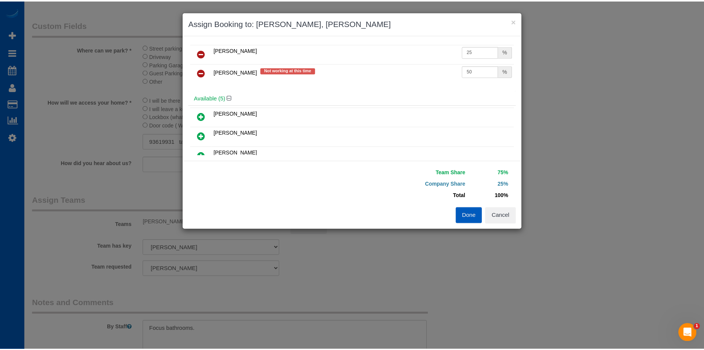
scroll to position [0, 0]
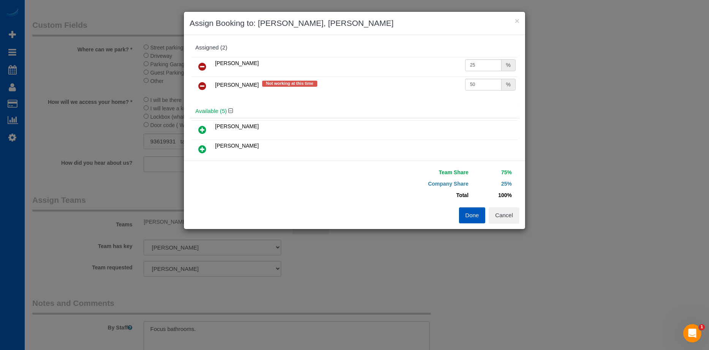
click at [203, 85] on icon at bounding box center [202, 85] width 8 height 9
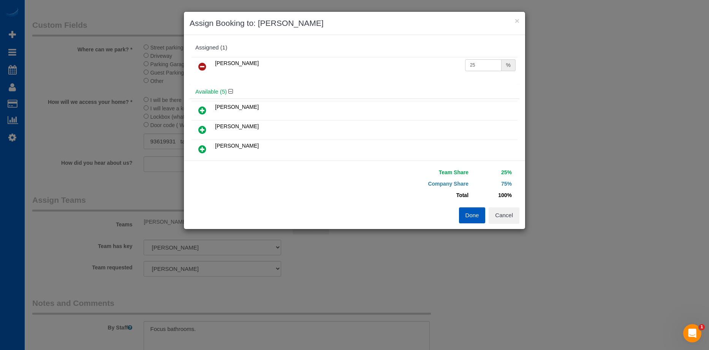
click at [487, 65] on input "25" at bounding box center [483, 65] width 36 height 12
drag, startPoint x: 481, startPoint y: 63, endPoint x: 382, endPoint y: 62, distance: 99.6
click at [382, 62] on tr "Oksana Kosiuk 25 %" at bounding box center [355, 66] width 326 height 19
type input "50"
click at [470, 212] on button "Done" at bounding box center [472, 215] width 27 height 16
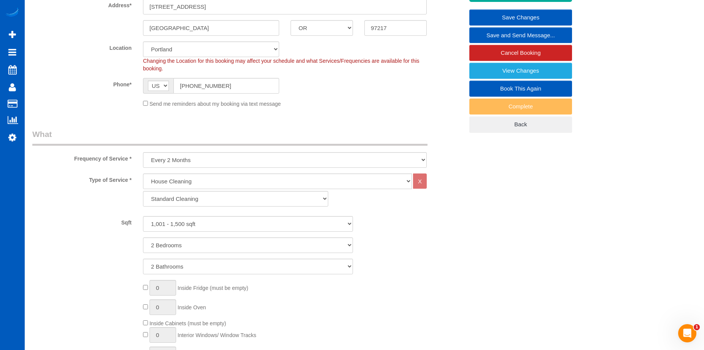
scroll to position [70, 0]
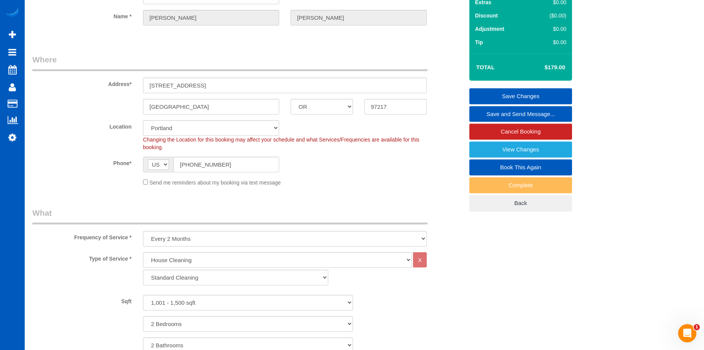
click at [477, 94] on link "Save Changes" at bounding box center [520, 96] width 103 height 16
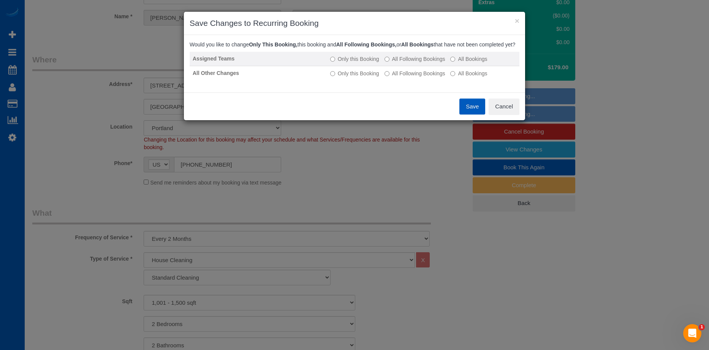
click at [405, 63] on label "All Following Bookings" at bounding box center [415, 59] width 61 height 8
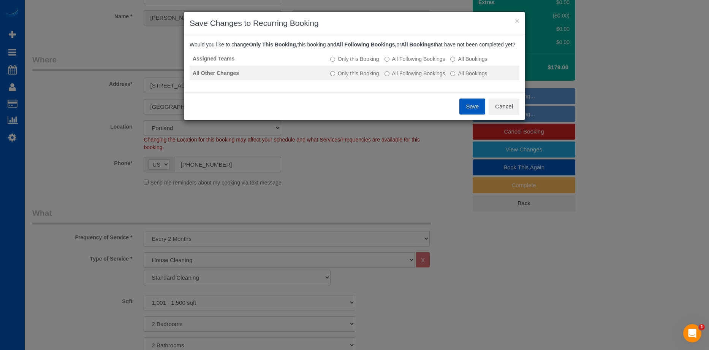
click at [406, 76] on td "Only this Booking All Following Bookings All Bookings" at bounding box center [423, 73] width 192 height 14
click at [407, 77] on label "All Following Bookings" at bounding box center [415, 74] width 61 height 8
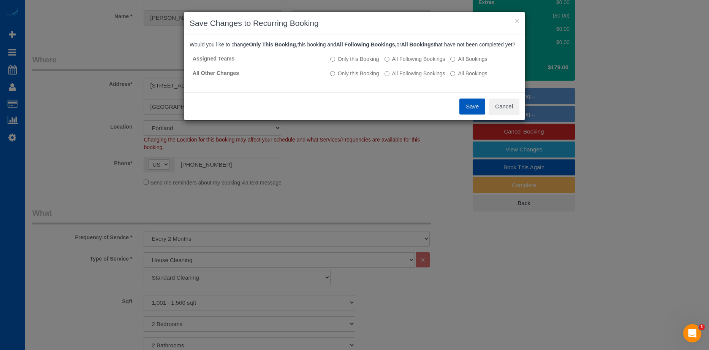
click at [472, 112] on button "Save" at bounding box center [473, 106] width 26 height 16
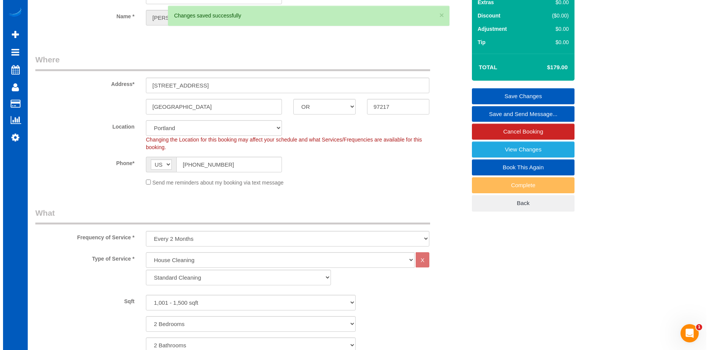
scroll to position [0, 0]
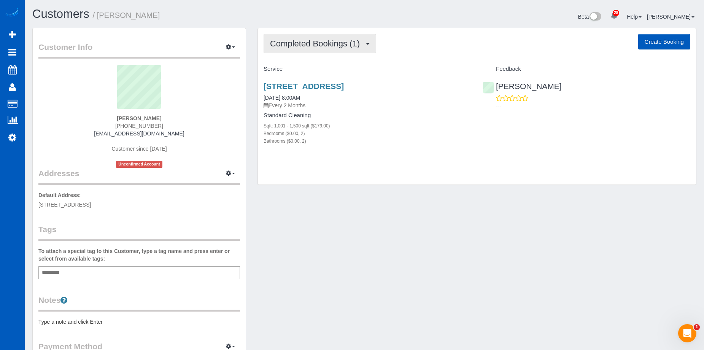
click at [340, 38] on button "Completed Bookings (1)" at bounding box center [319, 43] width 113 height 19
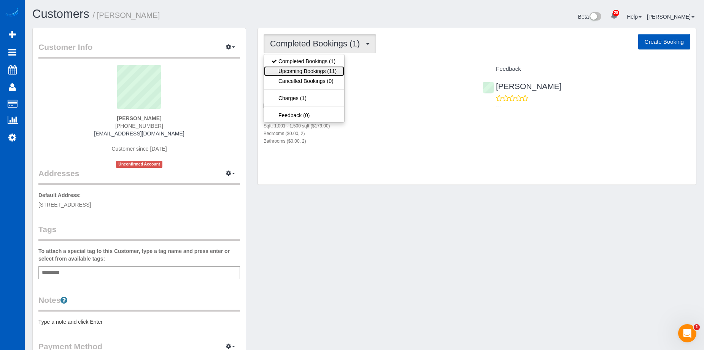
click at [309, 75] on link "Upcoming Bookings (11)" at bounding box center [304, 71] width 80 height 10
